Goal: Register for event/course

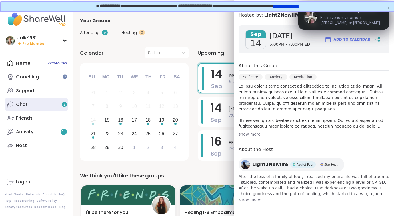
click at [21, 106] on div "Chat 2" at bounding box center [22, 105] width 12 height 6
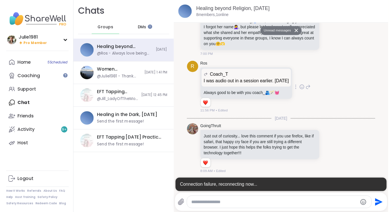
scroll to position [2726, 0]
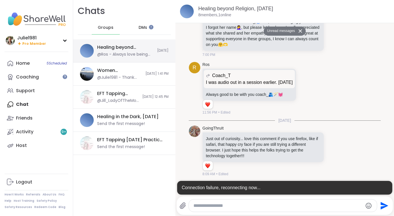
click at [112, 50] on div "Healing beyond Religion, [DATE]" at bounding box center [125, 47] width 57 height 6
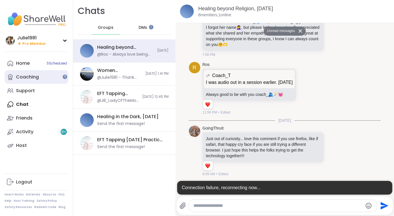
click at [37, 73] on link "Coaching" at bounding box center [37, 77] width 64 height 14
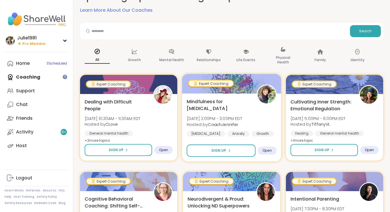
scroll to position [62, 0]
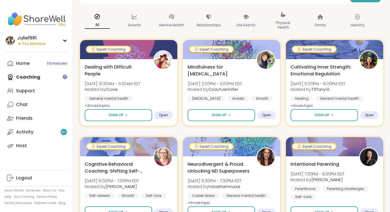
click at [102, 21] on p "All" at bounding box center [97, 24] width 25 height 7
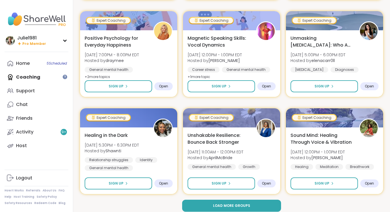
scroll to position [1068, 0]
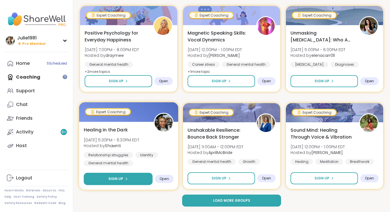
click at [142, 176] on button "Sign Up" at bounding box center [118, 179] width 69 height 12
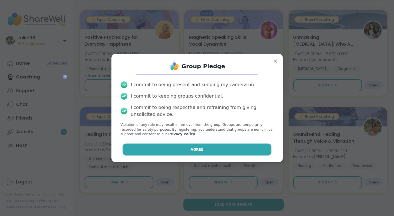
click at [191, 148] on span "Agree" at bounding box center [197, 149] width 13 height 5
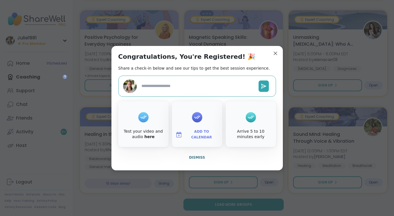
click at [200, 126] on div at bounding box center [197, 117] width 10 height 23
click at [201, 134] on span "Add to Calendar" at bounding box center [202, 134] width 34 height 11
click at [204, 72] on button "Apple Calendar" at bounding box center [197, 70] width 43 height 13
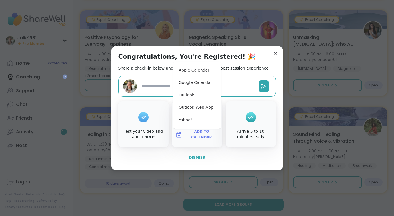
click at [193, 157] on span "Dismiss" at bounding box center [197, 158] width 16 height 4
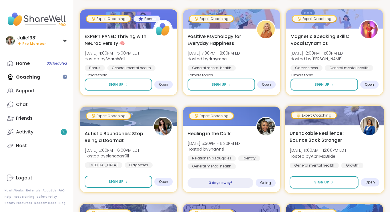
scroll to position [0, 0]
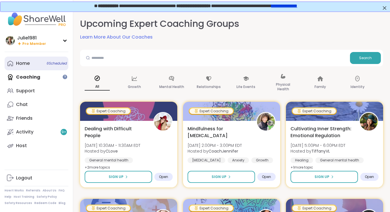
click at [30, 61] on link "Home 6 Scheduled" at bounding box center [37, 64] width 64 height 14
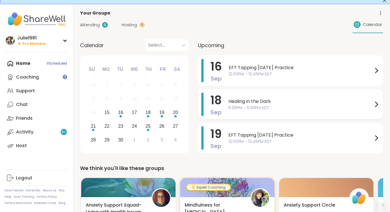
scroll to position [121, 0]
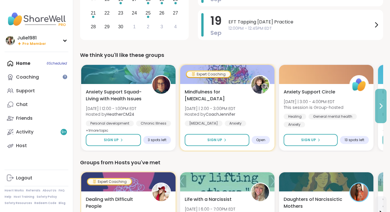
click at [383, 107] on icon at bounding box center [381, 106] width 7 height 7
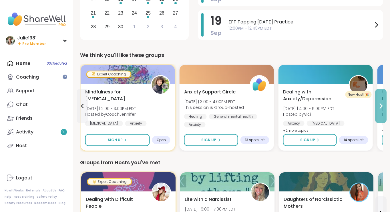
click at [383, 107] on icon at bounding box center [381, 106] width 7 height 7
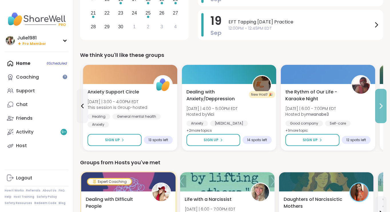
scroll to position [0, 0]
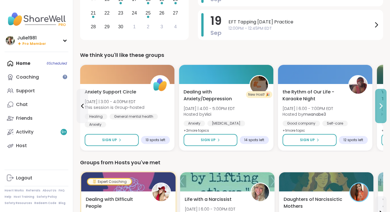
click at [383, 107] on icon at bounding box center [381, 106] width 7 height 7
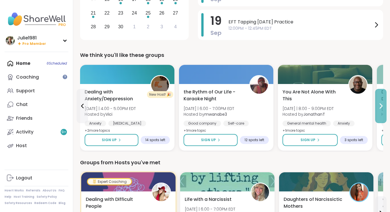
click at [383, 107] on icon at bounding box center [381, 106] width 7 height 7
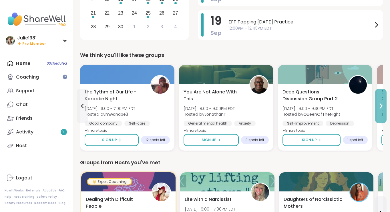
click at [383, 107] on icon at bounding box center [381, 106] width 7 height 7
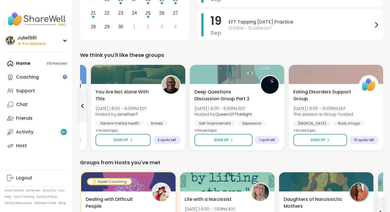
click at [383, 107] on div "Eating Disorders Support Group [DATE] | 9:00 - 10:00PM EDT This session is Grou…" at bounding box center [336, 117] width 94 height 67
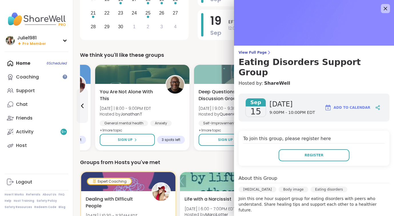
click at [168, 163] on div "Groups from Hosts you've met" at bounding box center [233, 163] width 307 height 8
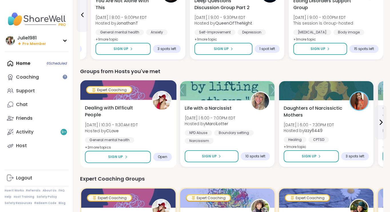
scroll to position [251, 0]
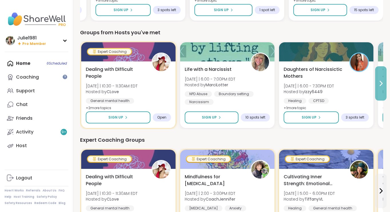
click at [380, 87] on button at bounding box center [380, 83] width 11 height 34
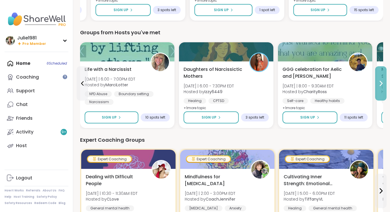
click at [380, 87] on button at bounding box center [380, 83] width 11 height 34
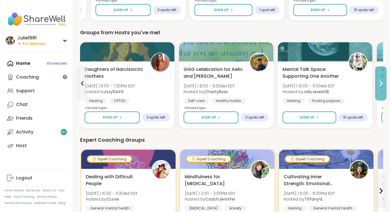
click at [380, 87] on button at bounding box center [380, 83] width 11 height 34
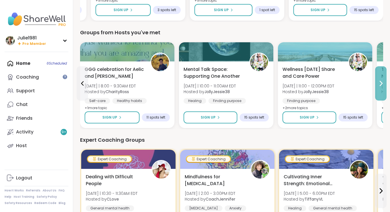
click at [380, 87] on button at bounding box center [380, 83] width 11 height 34
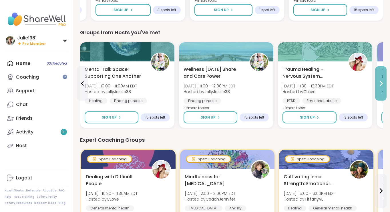
click at [380, 87] on button at bounding box center [380, 83] width 11 height 34
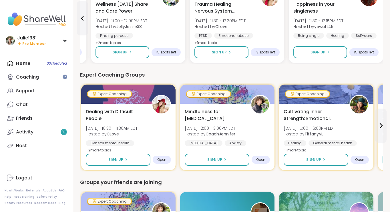
scroll to position [325, 0]
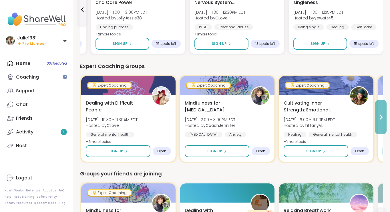
click at [380, 122] on button at bounding box center [380, 117] width 11 height 34
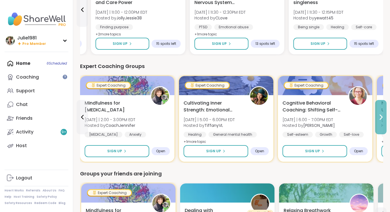
click at [380, 122] on button at bounding box center [380, 117] width 11 height 34
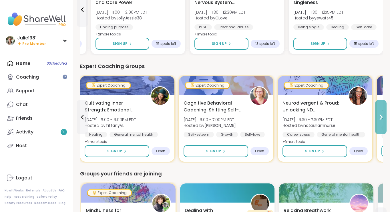
click at [380, 122] on button at bounding box center [380, 117] width 11 height 34
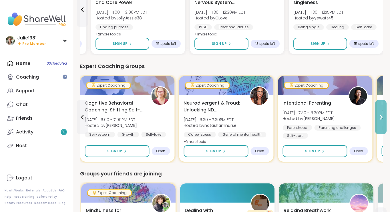
click at [380, 122] on button at bounding box center [380, 117] width 11 height 34
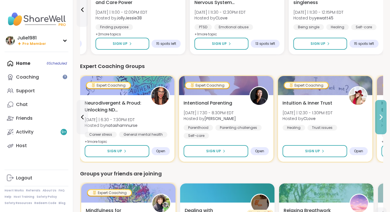
click at [380, 122] on button at bounding box center [380, 117] width 11 height 34
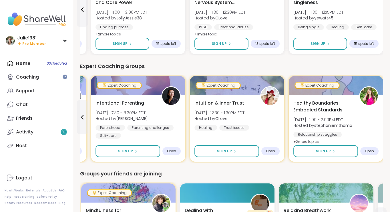
click at [380, 122] on div "Healthy Boundaries: Embodied Standards [DATE] | 1:00 - 2:00PM EDT Hosted by ste…" at bounding box center [336, 128] width 94 height 67
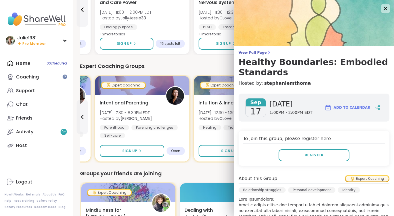
click at [200, 181] on div "Groups your friends are joining Expert Coaching Mindfulness for [MEDICAL_DATA] …" at bounding box center [233, 220] width 307 height 101
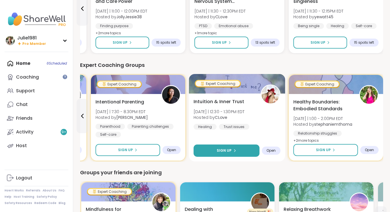
scroll to position [392, 0]
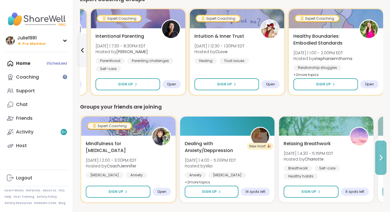
click at [379, 155] on icon at bounding box center [381, 157] width 7 height 7
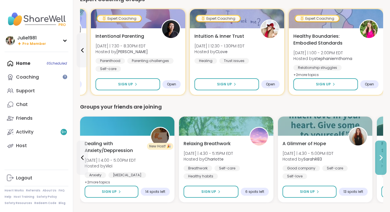
click at [379, 155] on icon at bounding box center [381, 157] width 7 height 7
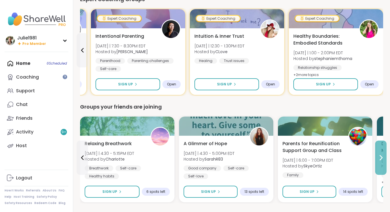
click at [379, 155] on icon at bounding box center [381, 157] width 7 height 7
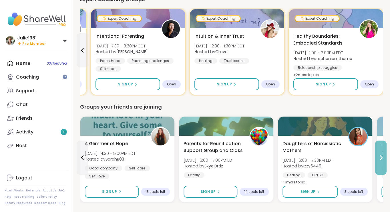
click at [379, 155] on icon at bounding box center [381, 157] width 7 height 7
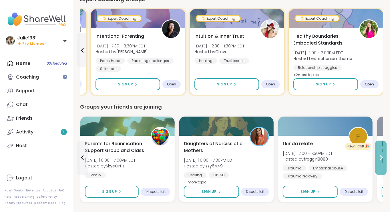
click at [379, 155] on icon at bounding box center [381, 157] width 7 height 7
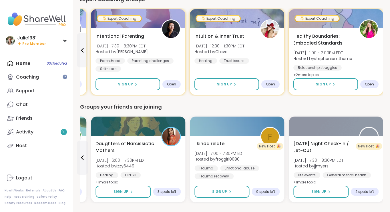
click at [379, 155] on div "[DATE] Night Check-In / Let-Out [DATE] | 7:30 - 8:30PM EDT Hosted by jjmyers Li…" at bounding box center [335, 163] width 85 height 46
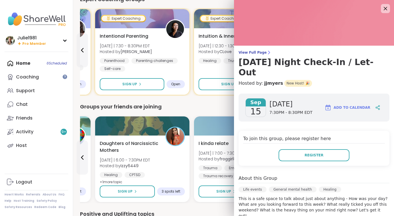
click at [220, 105] on div "Groups your friends are joining" at bounding box center [233, 107] width 307 height 8
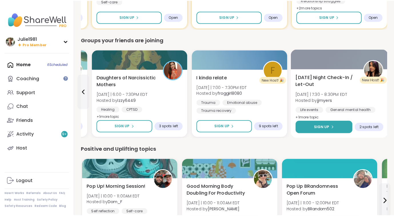
scroll to position [521, 0]
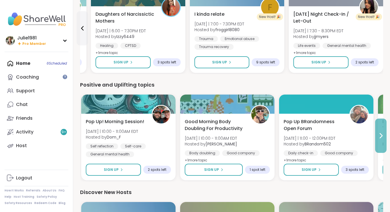
click at [379, 139] on icon at bounding box center [381, 135] width 7 height 7
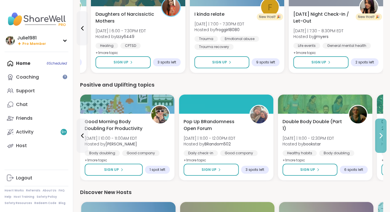
click at [379, 139] on icon at bounding box center [381, 135] width 7 height 7
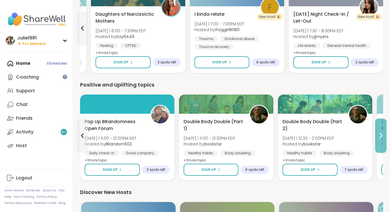
click at [379, 139] on icon at bounding box center [381, 135] width 7 height 7
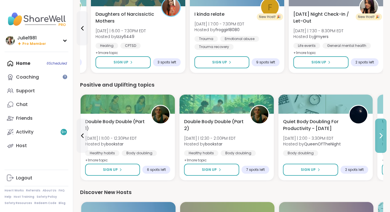
click at [379, 139] on icon at bounding box center [381, 135] width 7 height 7
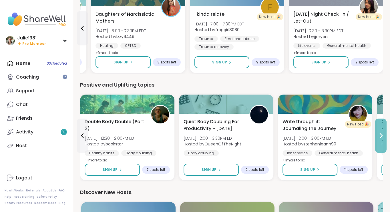
click at [379, 139] on icon at bounding box center [381, 135] width 7 height 7
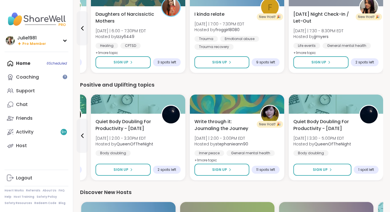
click at [379, 139] on div "Quiet Body Doubling For Productivity - [DATE] [DATE] | 3:30 - 5:00PM EDT Hosted…" at bounding box center [335, 137] width 85 height 38
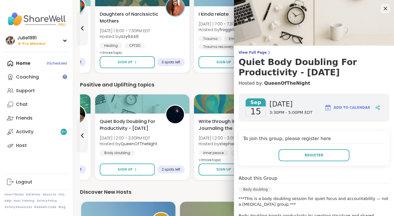
click at [214, 187] on div "We think you'll like these groups Anxiety Support Squad- Living with Health Iss…" at bounding box center [233, 33] width 307 height 765
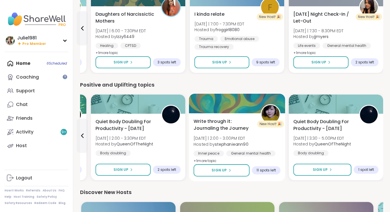
click at [241, 120] on span "Write through it: Journaling the Journey" at bounding box center [224, 125] width 61 height 14
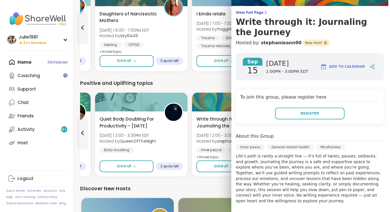
scroll to position [84, 0]
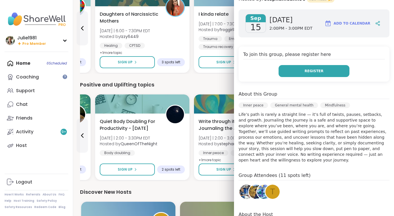
click at [295, 73] on button "Register" at bounding box center [314, 71] width 71 height 12
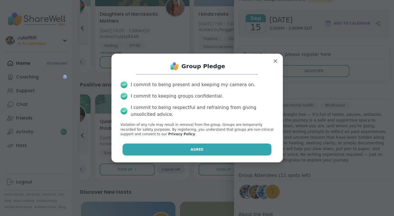
click at [219, 150] on button "Agree" at bounding box center [197, 150] width 149 height 12
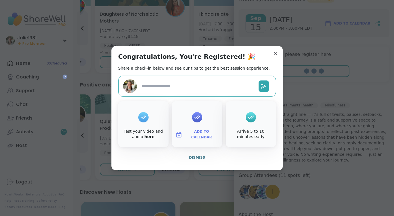
type textarea "*"
click at [193, 130] on button "Add to Calendar" at bounding box center [197, 135] width 48 height 12
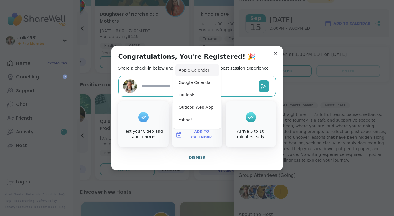
click at [205, 70] on button "Apple Calendar" at bounding box center [197, 70] width 43 height 13
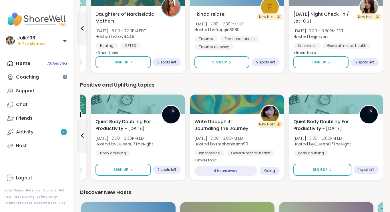
click at [177, 81] on div "Positive and Uplifting topics" at bounding box center [231, 85] width 303 height 8
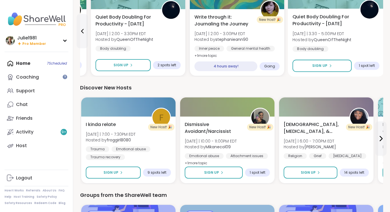
scroll to position [685, 0]
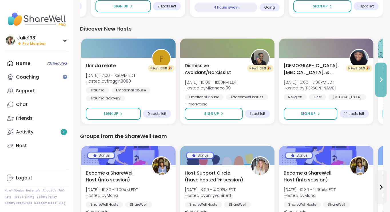
click at [382, 80] on icon at bounding box center [381, 80] width 2 height 5
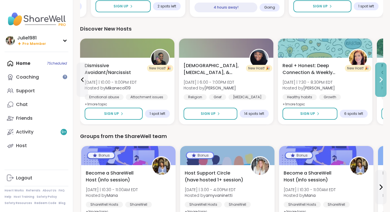
click at [382, 80] on icon at bounding box center [381, 80] width 2 height 5
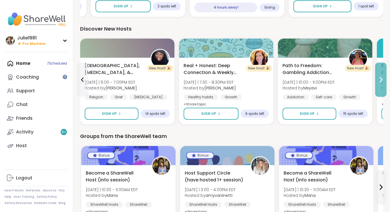
click at [382, 80] on icon at bounding box center [381, 80] width 2 height 5
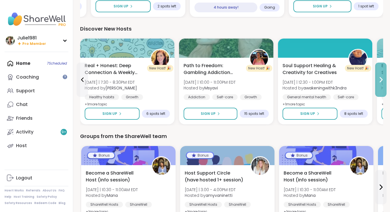
click at [382, 82] on icon at bounding box center [381, 79] width 7 height 7
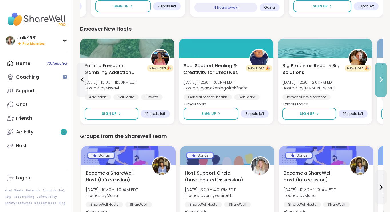
click at [382, 82] on icon at bounding box center [381, 79] width 7 height 7
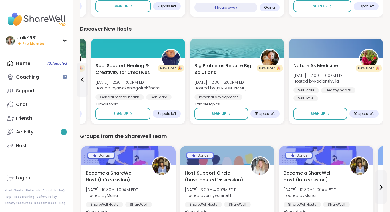
click at [382, 82] on div "Nature As Medicine [DATE] | 12:00 - 1:00PM EDT Hosted by RadiantlyElla Self-car…" at bounding box center [336, 91] width 94 height 67
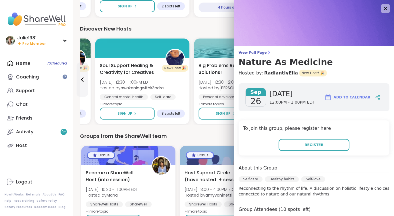
click at [201, 138] on div "Groups from the ShareWell team" at bounding box center [233, 136] width 307 height 8
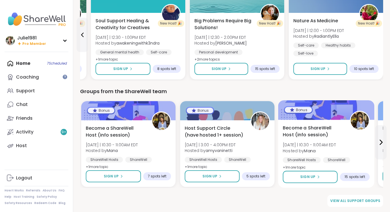
scroll to position [730, 0]
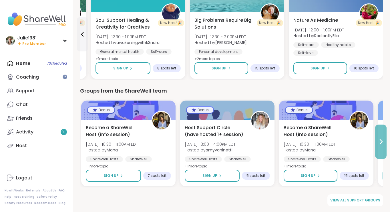
click at [380, 144] on icon at bounding box center [381, 142] width 2 height 5
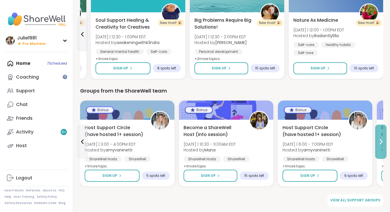
click at [380, 144] on icon at bounding box center [381, 142] width 2 height 5
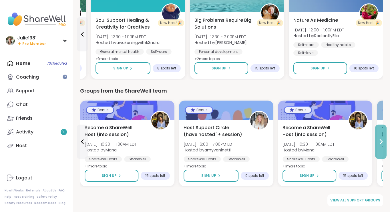
click at [380, 144] on icon at bounding box center [381, 142] width 2 height 5
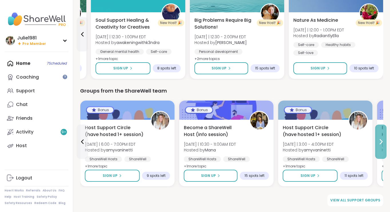
click at [380, 144] on icon at bounding box center [381, 142] width 2 height 5
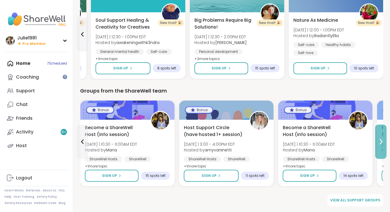
click at [380, 144] on icon at bounding box center [381, 142] width 2 height 5
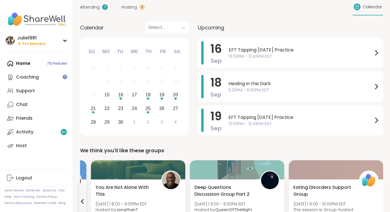
scroll to position [0, 0]
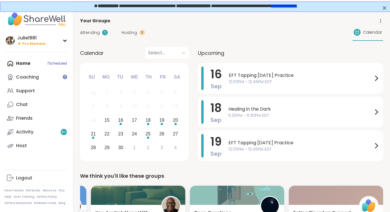
click at [97, 55] on span "Calendar" at bounding box center [92, 53] width 24 height 8
click at [27, 63] on div "Home 7 Scheduled Coaching Support Chat Friends Activity 9 + Host" at bounding box center [37, 105] width 64 height 96
click at [23, 63] on div "Home 7 Scheduled Coaching Support Chat Friends Activity 9 + Host" at bounding box center [37, 105] width 64 height 96
click at [23, 75] on div "Coaching" at bounding box center [27, 77] width 23 height 6
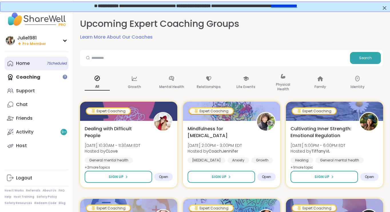
click at [22, 64] on div "Home 7 Scheduled" at bounding box center [23, 63] width 14 height 6
